Goal: Information Seeking & Learning: Learn about a topic

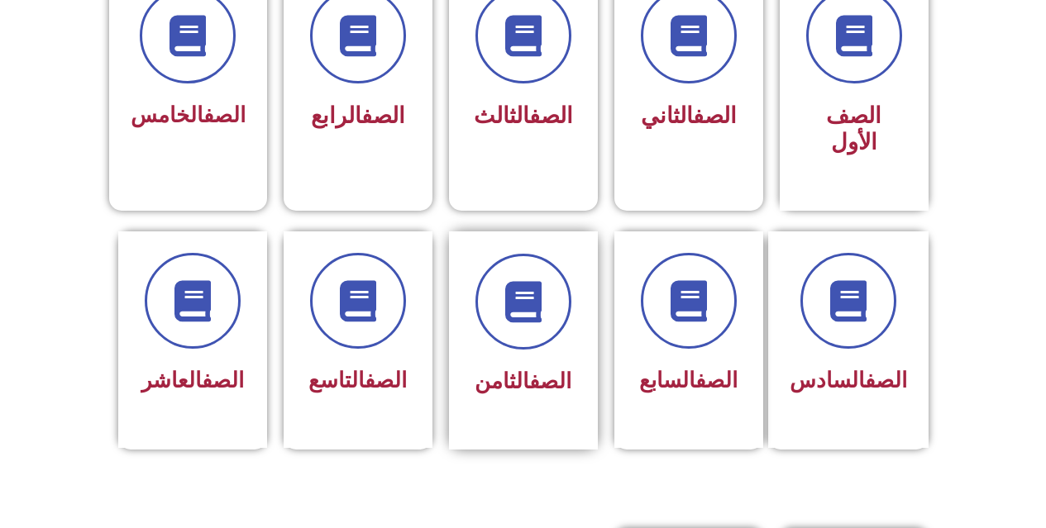
scroll to position [496, 0]
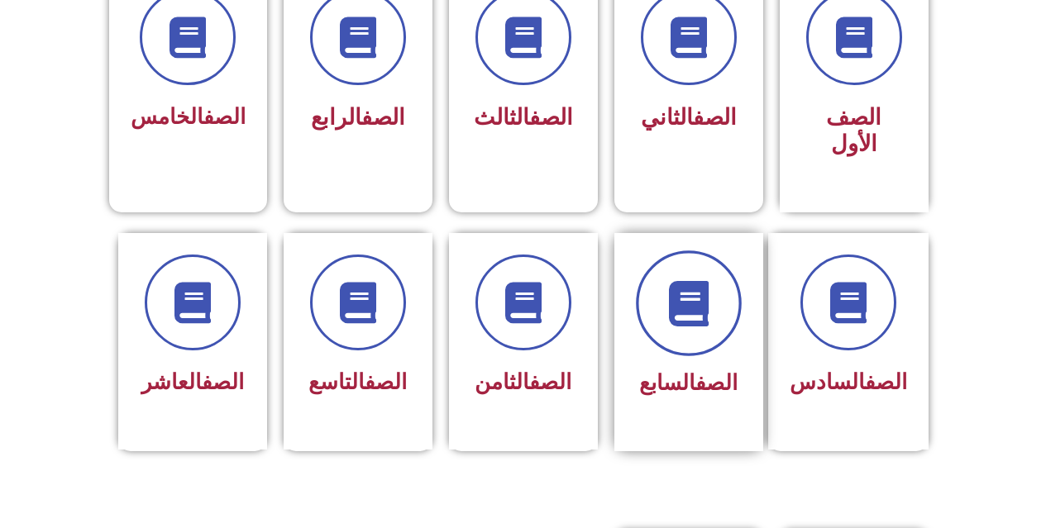
click at [691, 298] on icon at bounding box center [687, 302] width 45 height 45
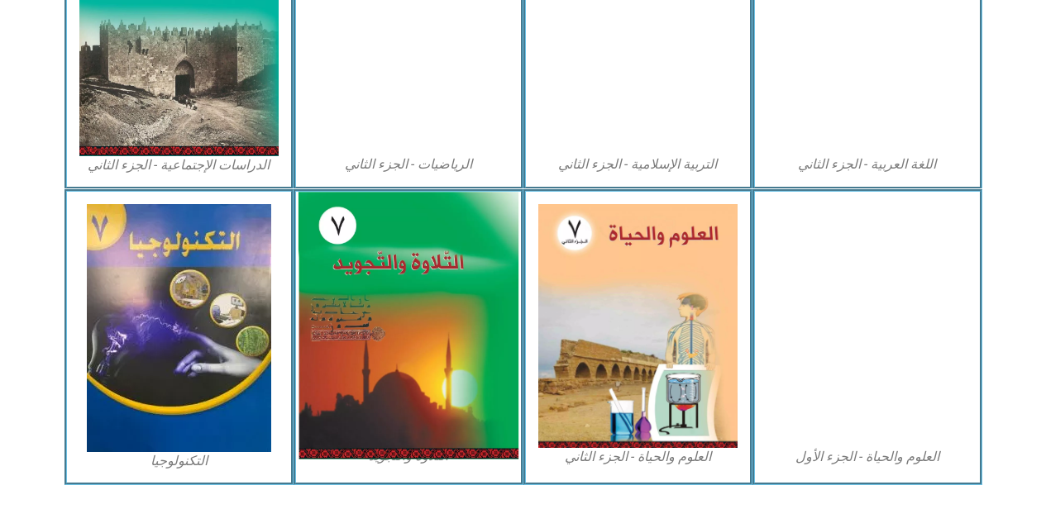
scroll to position [906, 0]
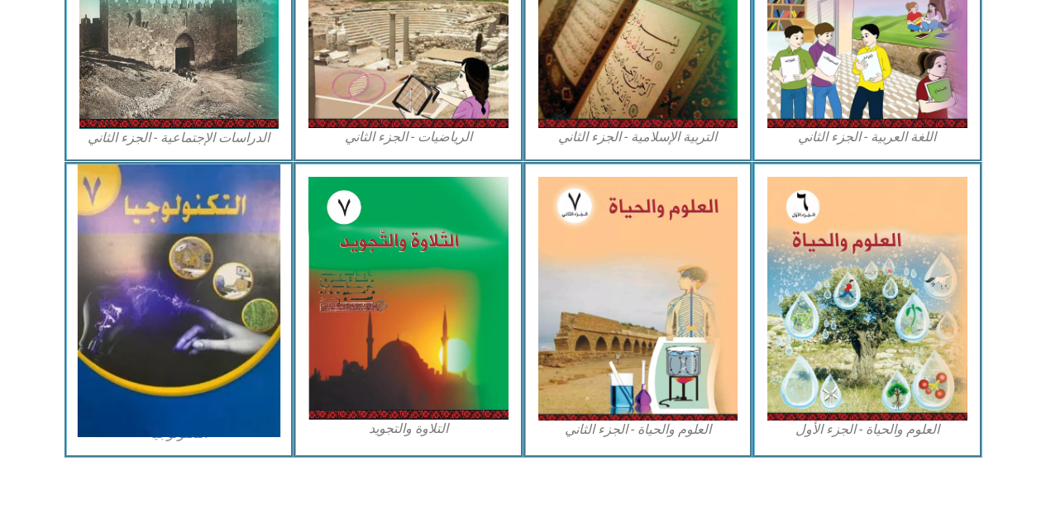
click at [216, 214] on img at bounding box center [179, 301] width 203 height 273
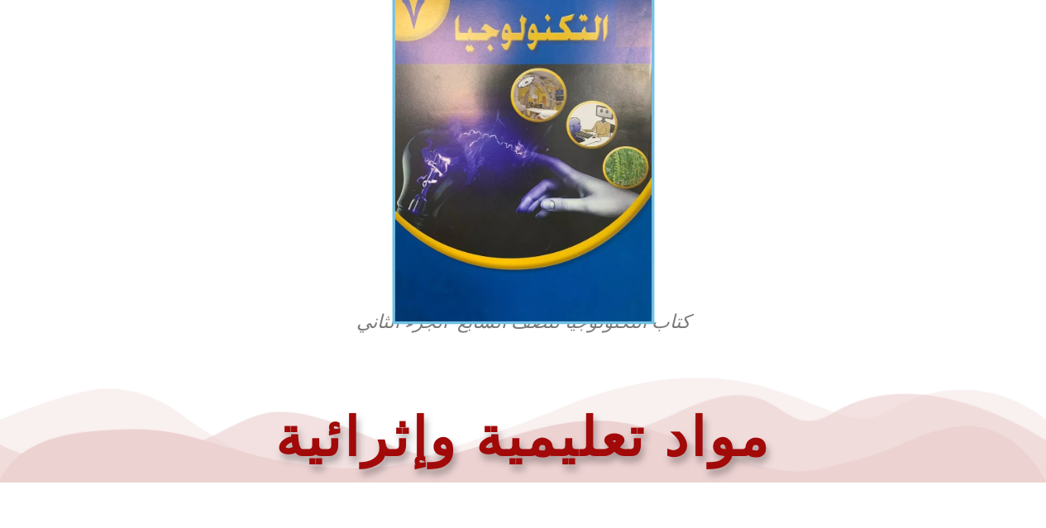
scroll to position [462, 0]
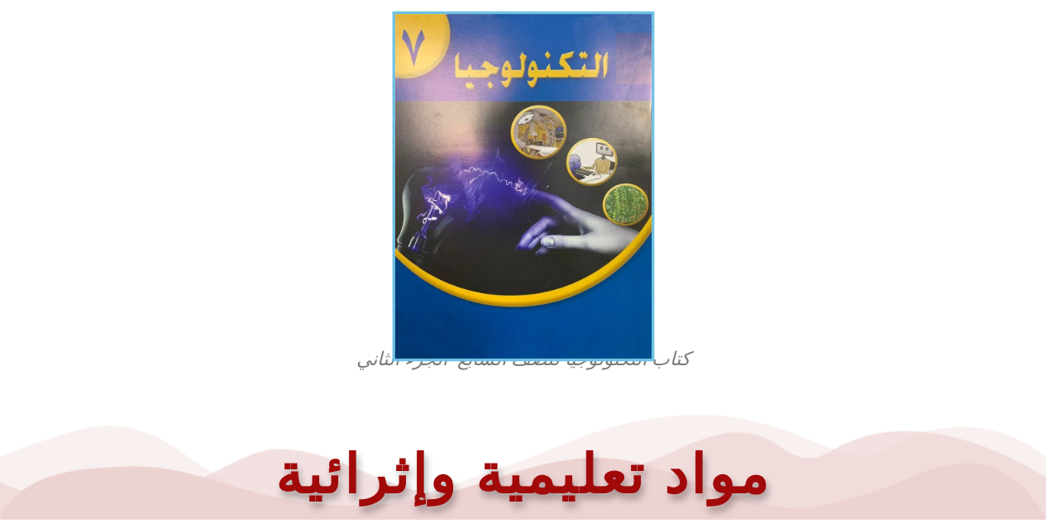
click at [475, 213] on img at bounding box center [523, 187] width 262 height 351
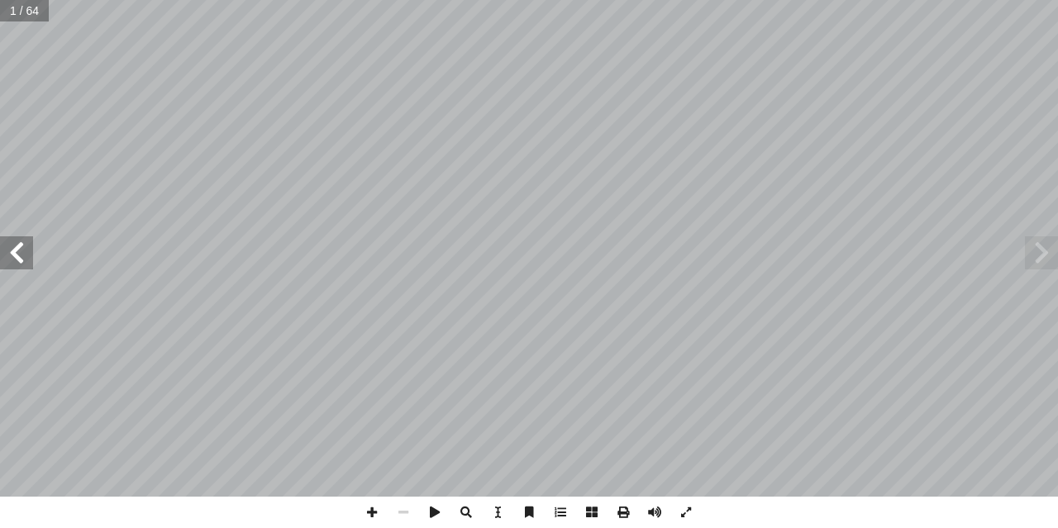
click at [18, 250] on span at bounding box center [16, 252] width 33 height 33
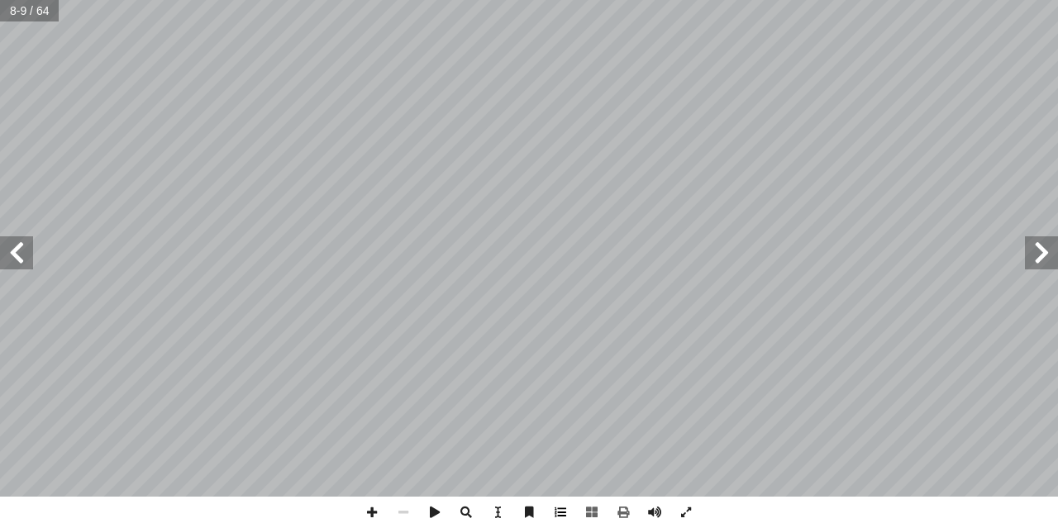
click at [556, 510] on span at bounding box center [560, 512] width 31 height 31
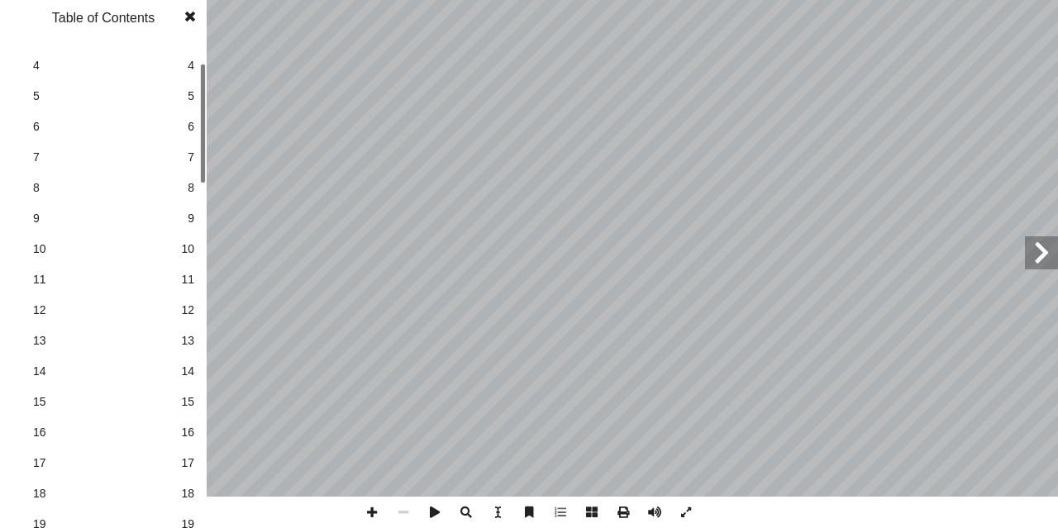
click at [191, 496] on span "18" at bounding box center [187, 493] width 13 height 17
click at [193, 17] on span at bounding box center [190, 16] width 30 height 33
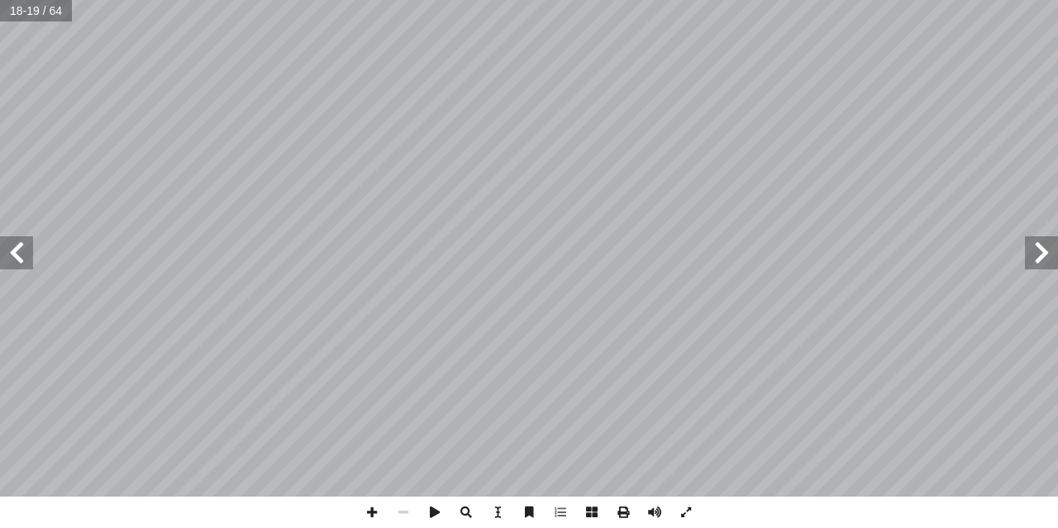
click at [14, 252] on span at bounding box center [16, 252] width 33 height 33
click at [1042, 255] on span at bounding box center [1041, 252] width 33 height 33
click at [23, 255] on span at bounding box center [16, 252] width 33 height 33
click at [21, 246] on span at bounding box center [16, 252] width 33 height 33
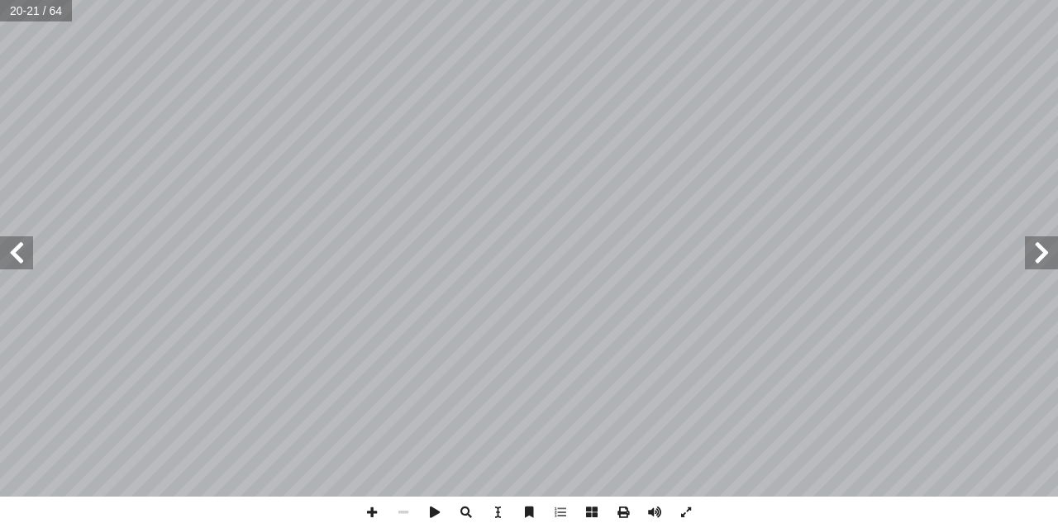
click at [14, 252] on span at bounding box center [16, 252] width 33 height 33
click at [1043, 253] on span at bounding box center [1041, 252] width 33 height 33
click at [1043, 248] on span at bounding box center [1041, 252] width 33 height 33
click at [371, 514] on span at bounding box center [371, 512] width 31 height 31
click at [406, 516] on span at bounding box center [403, 512] width 31 height 31
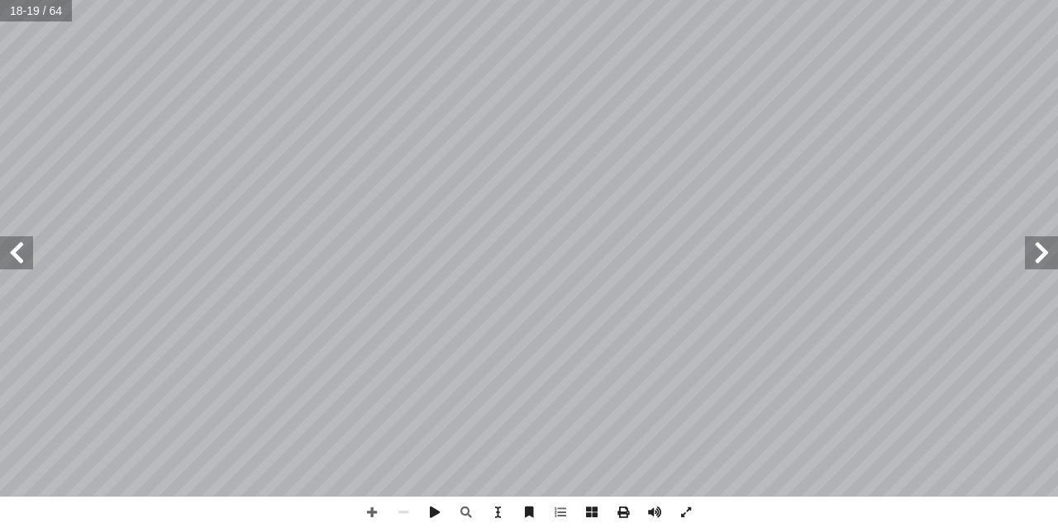
click at [17, 246] on span at bounding box center [16, 252] width 33 height 33
click at [1050, 248] on span at bounding box center [1041, 252] width 33 height 33
click at [1047, 260] on span at bounding box center [1041, 252] width 33 height 33
click at [17, 244] on span at bounding box center [16, 252] width 33 height 33
click at [370, 512] on span at bounding box center [371, 512] width 31 height 31
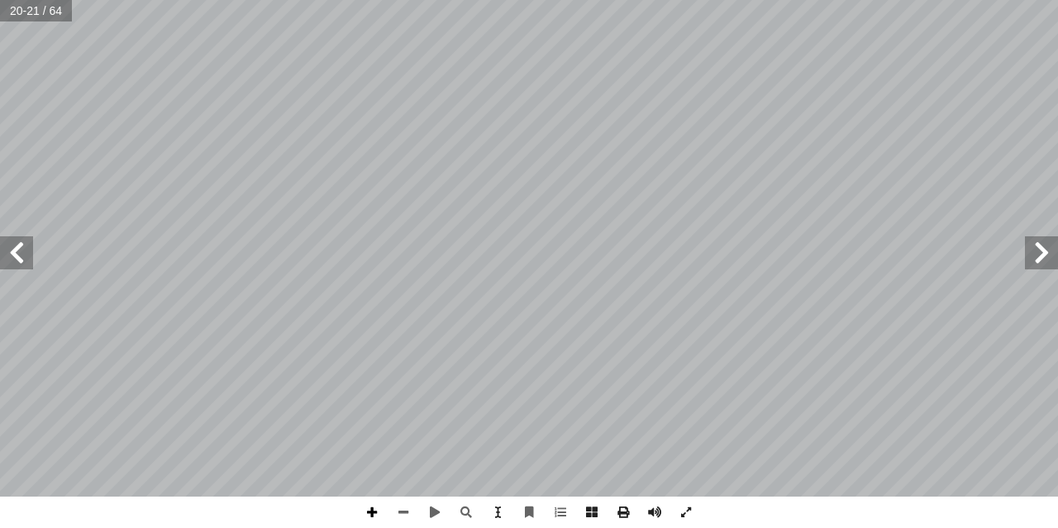
click at [371, 515] on span at bounding box center [371, 512] width 31 height 31
click at [400, 515] on span at bounding box center [403, 512] width 31 height 31
click at [371, 509] on span at bounding box center [371, 512] width 31 height 31
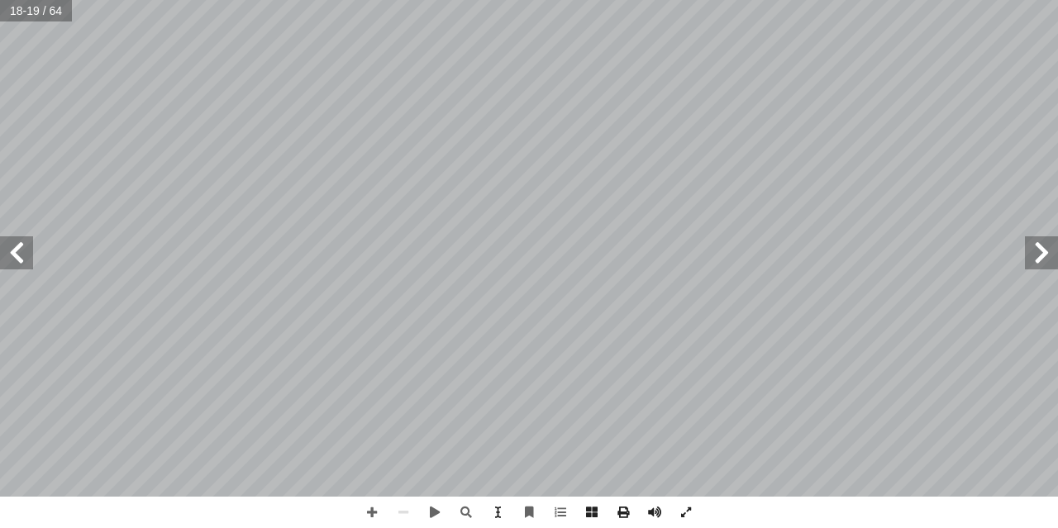
click at [12, 251] on span at bounding box center [16, 252] width 33 height 33
click at [370, 513] on span at bounding box center [371, 512] width 31 height 31
click at [370, 516] on span at bounding box center [371, 512] width 31 height 31
click at [684, 510] on span at bounding box center [685, 512] width 31 height 31
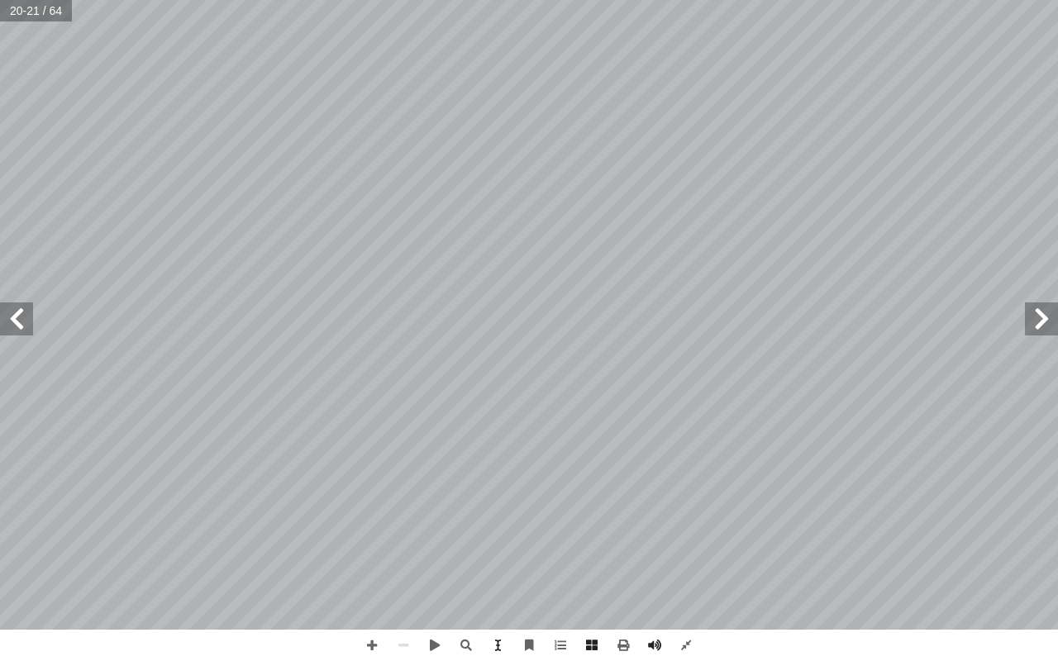
click at [1055, 333] on span at bounding box center [1041, 319] width 33 height 33
click at [1056, 313] on span at bounding box center [1041, 319] width 33 height 33
click at [687, 527] on span at bounding box center [685, 645] width 31 height 31
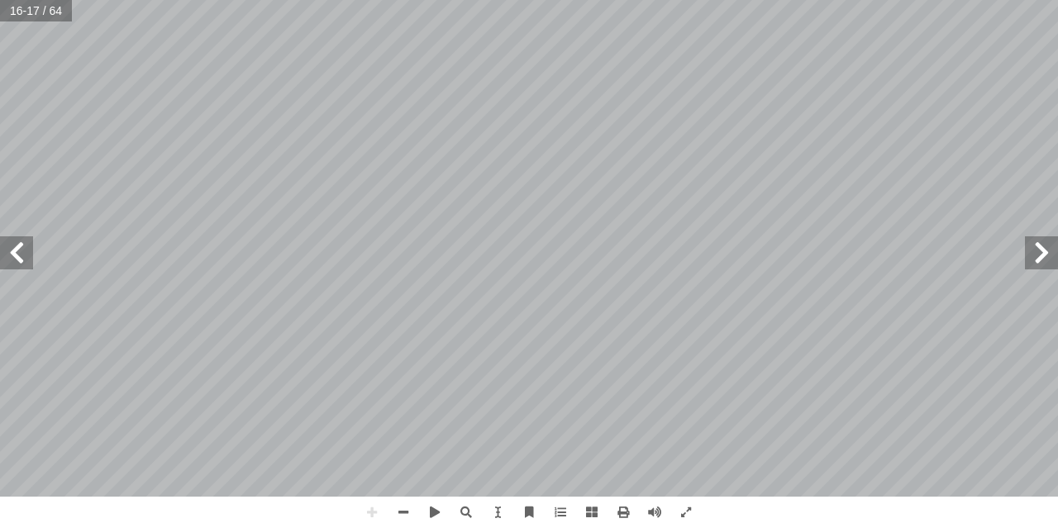
click at [0, 527] on div "12 لقد سخر العالم الهولندي وليام كولف هذه الفكرة وقام عام 1944م باستخلاص مادة ا…" at bounding box center [529, 264] width 1058 height 528
